Goal: Task Accomplishment & Management: Use online tool/utility

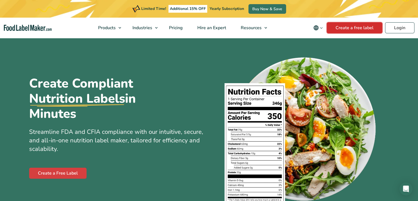
click at [362, 25] on link "Create a free label" at bounding box center [355, 27] width 56 height 11
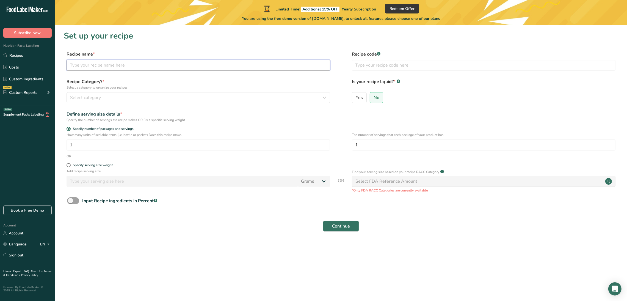
click at [209, 68] on input "text" at bounding box center [199, 65] width 264 height 11
type input "Dosa"
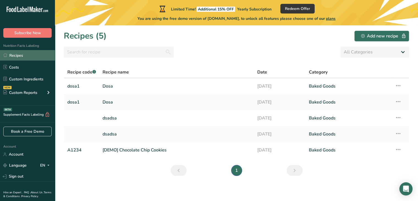
click at [23, 56] on link "Recipes" at bounding box center [27, 55] width 55 height 10
click at [22, 56] on link "Recipes" at bounding box center [27, 55] width 55 height 10
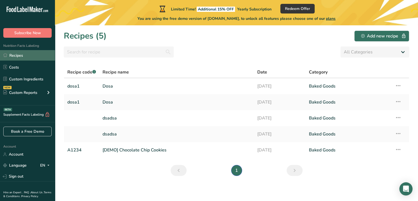
click at [22, 56] on link "Recipes" at bounding box center [27, 55] width 55 height 10
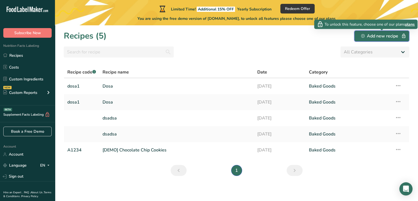
click at [371, 36] on div "Add new recipe" at bounding box center [381, 36] width 41 height 7
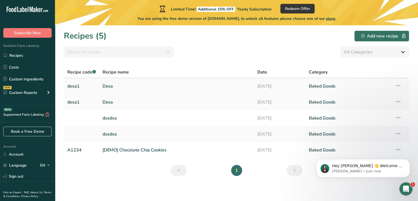
click at [400, 85] on icon at bounding box center [398, 86] width 7 height 10
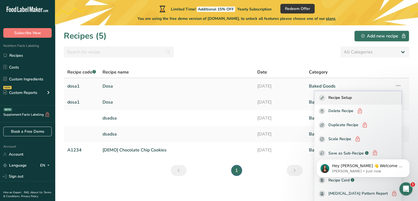
click at [348, 98] on span "Recipe Setup" at bounding box center [340, 98] width 23 height 6
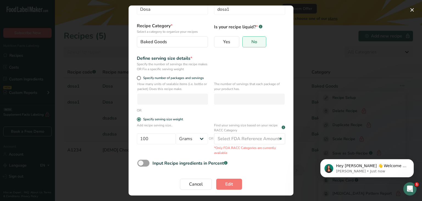
scroll to position [30, 0]
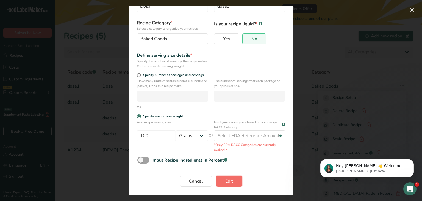
click at [225, 181] on span "Edit" at bounding box center [229, 181] width 8 height 7
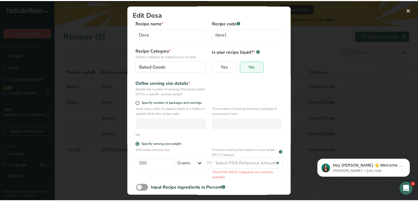
scroll to position [0, 0]
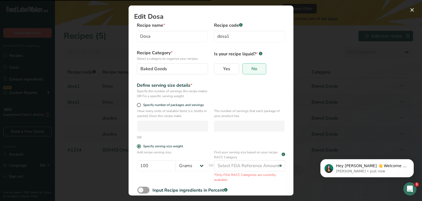
click at [350, 73] on div "Edit Recipe Modal" at bounding box center [211, 100] width 422 height 201
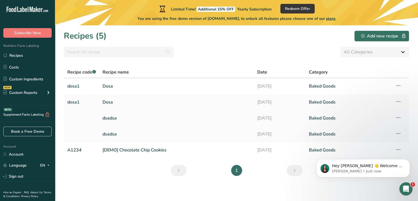
click at [398, 119] on icon at bounding box center [398, 117] width 7 height 10
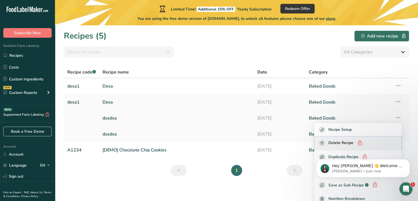
click at [350, 142] on span "Delete Recipe" at bounding box center [341, 143] width 25 height 7
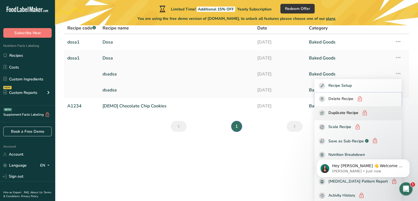
scroll to position [44, 0]
click at [393, 186] on html "Hey Yash 👋 Welcome to Food Label Maker🙌 Take a look around! If you have any que…" at bounding box center [363, 166] width 110 height 38
click at [409, 160] on icon "Dismiss notification" at bounding box center [408, 160] width 3 height 3
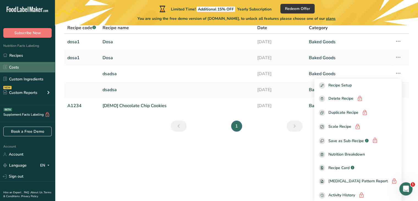
click at [21, 66] on link "Costs" at bounding box center [27, 67] width 55 height 10
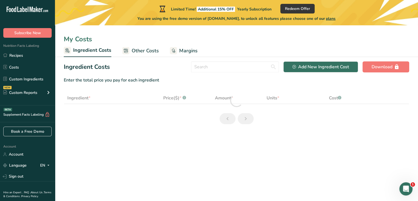
select select "1"
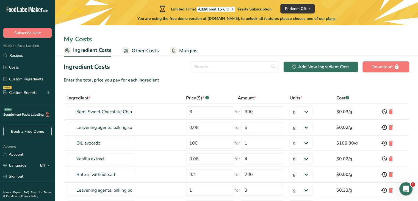
click at [145, 49] on span "Other Costs" at bounding box center [145, 50] width 27 height 7
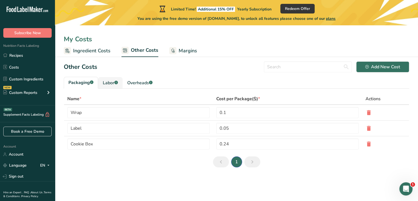
click at [109, 83] on div "Labor .a-a{fill:#347362;}.b-a{fill:#fff;}" at bounding box center [110, 82] width 15 height 7
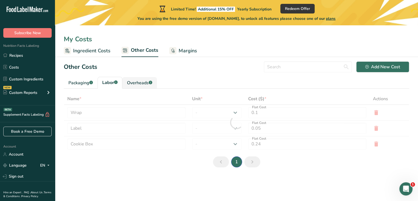
click at [141, 84] on div "Overheads .a-a{fill:#347362;}.b-a{fill:#fff;}" at bounding box center [139, 82] width 25 height 7
type input "Baker"
type input "Chef"
type input "9.3"
select select "1"
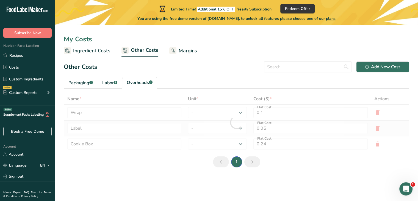
type input "3"
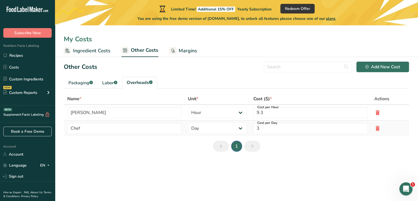
type input "Electricity"
type input "Gas"
type input "5"
type input "1"
select select "1"
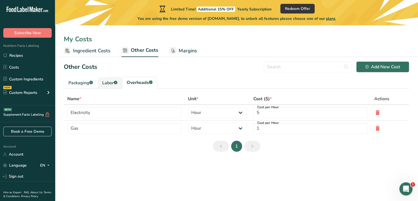
click at [106, 83] on div "Labor .a-a{fill:#347362;}.b-a{fill:#fff;}" at bounding box center [109, 82] width 15 height 7
type input "Baker"
type input "Chef"
type input "9.3"
type input "3"
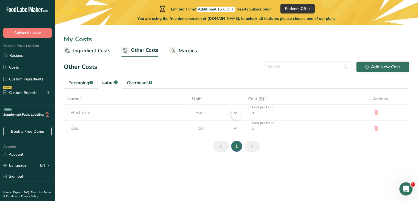
select select "2"
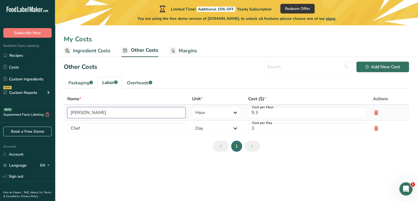
click at [110, 111] on input "Baker" at bounding box center [126, 112] width 118 height 11
drag, startPoint x: 181, startPoint y: 51, endPoint x: 182, endPoint y: 54, distance: 3.4
click at [181, 51] on span "Margins" at bounding box center [188, 50] width 18 height 7
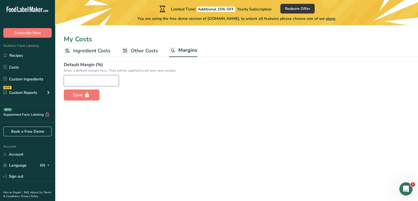
click at [83, 77] on input "number" at bounding box center [91, 80] width 55 height 11
click at [178, 95] on form "Default Margin (%) Enter a default margin here. That will be applied to all you…" at bounding box center [237, 80] width 346 height 39
click at [24, 79] on link "Custom Ingredients" at bounding box center [27, 79] width 55 height 10
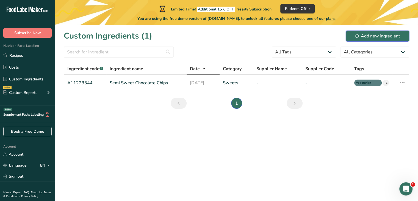
click at [376, 36] on div "Add new ingredient" at bounding box center [377, 36] width 45 height 7
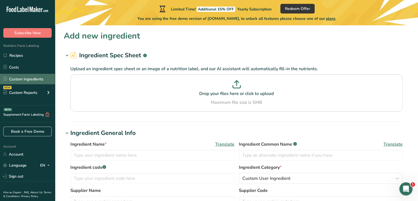
click at [32, 79] on link "Custom Ingredients" at bounding box center [27, 79] width 55 height 10
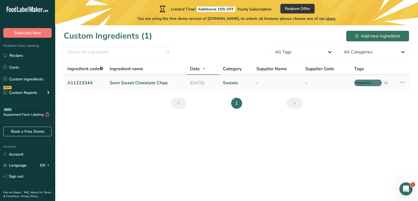
click at [402, 83] on icon at bounding box center [402, 82] width 7 height 10
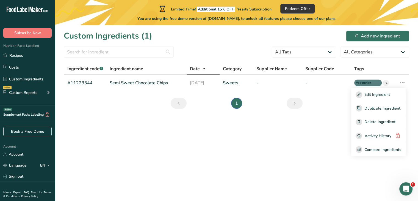
click at [255, 151] on main "Limited Time! Additional 15% OFF Yearly Subscription Redeem Offer You are using…" at bounding box center [209, 100] width 418 height 201
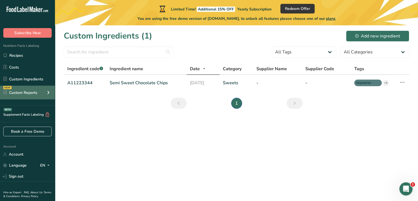
click at [29, 90] on div "Custom Reports" at bounding box center [20, 93] width 34 height 6
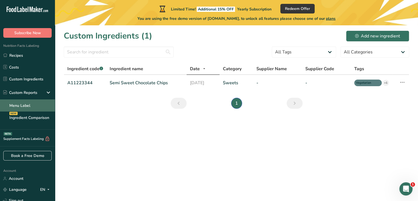
click at [31, 106] on link "Menu Label" at bounding box center [27, 105] width 55 height 12
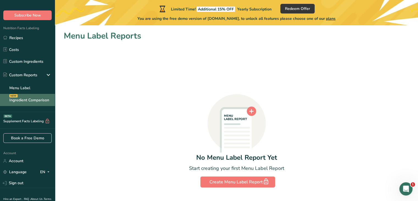
scroll to position [27, 0]
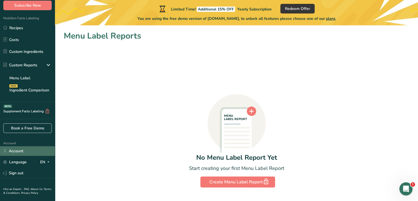
click at [25, 149] on link "Account" at bounding box center [27, 151] width 55 height 10
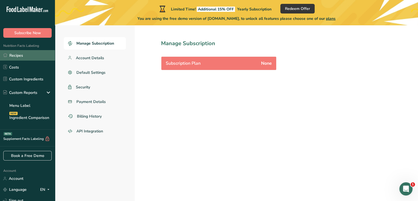
click at [19, 54] on link "Recipes" at bounding box center [27, 55] width 55 height 10
